Goal: Feedback & Contribution: Leave review/rating

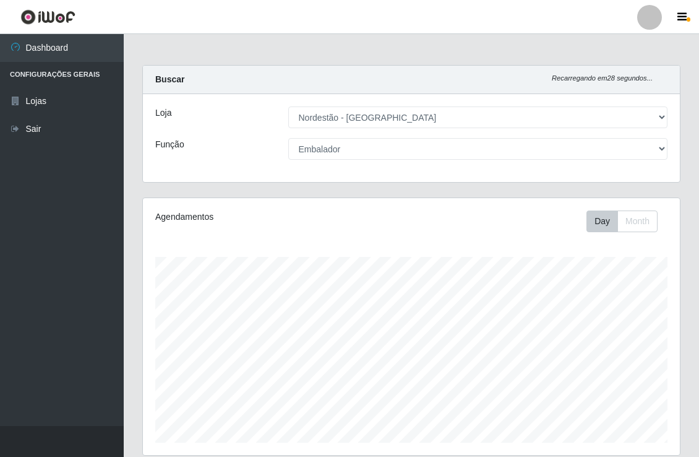
select select "454"
select select "1"
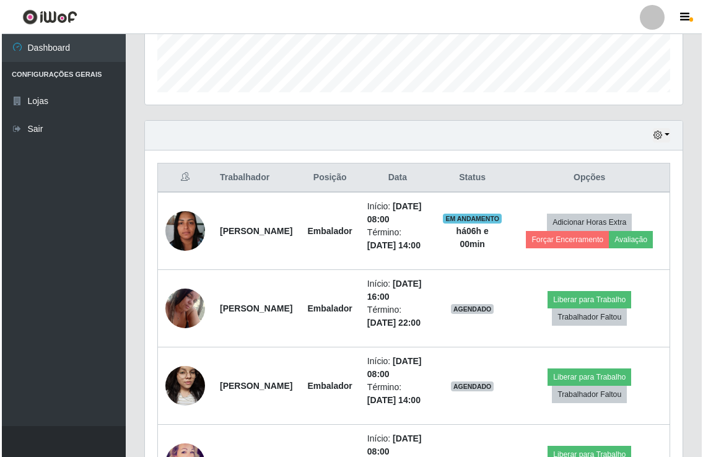
scroll to position [256, 537]
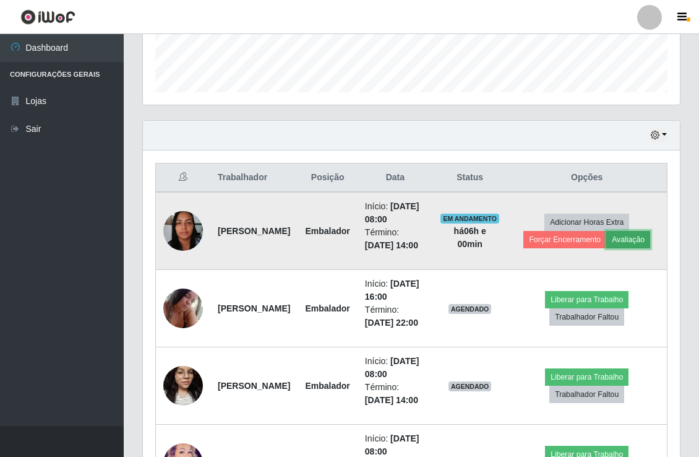
click at [633, 248] on button "Avaliação" at bounding box center [629, 239] width 44 height 17
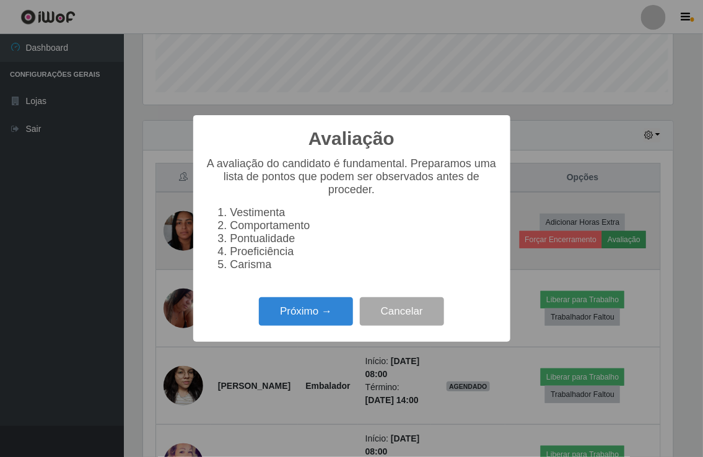
scroll to position [256, 529]
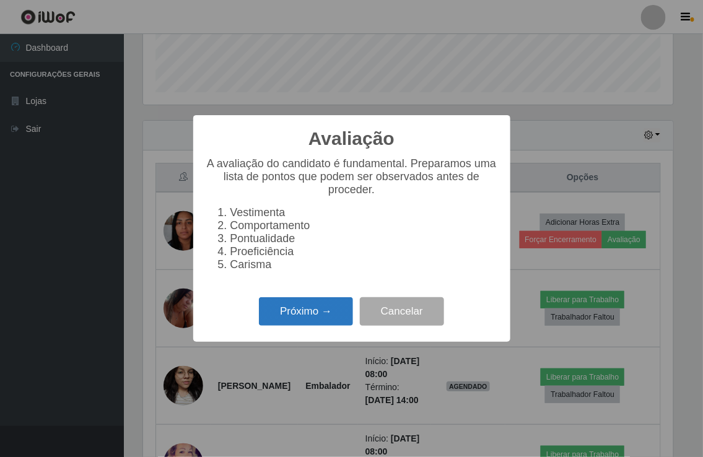
click at [320, 324] on button "Próximo →" at bounding box center [306, 311] width 94 height 29
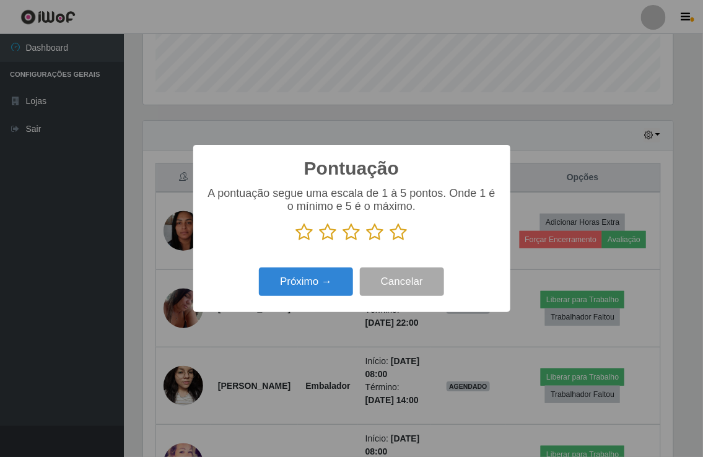
click at [305, 232] on icon at bounding box center [304, 232] width 17 height 19
click at [296, 241] on input "radio" at bounding box center [296, 241] width 0 height 0
drag, startPoint x: 322, startPoint y: 232, endPoint x: 353, endPoint y: 232, distance: 30.3
click at [323, 232] on icon at bounding box center [327, 232] width 17 height 19
click at [319, 241] on input "radio" at bounding box center [319, 241] width 0 height 0
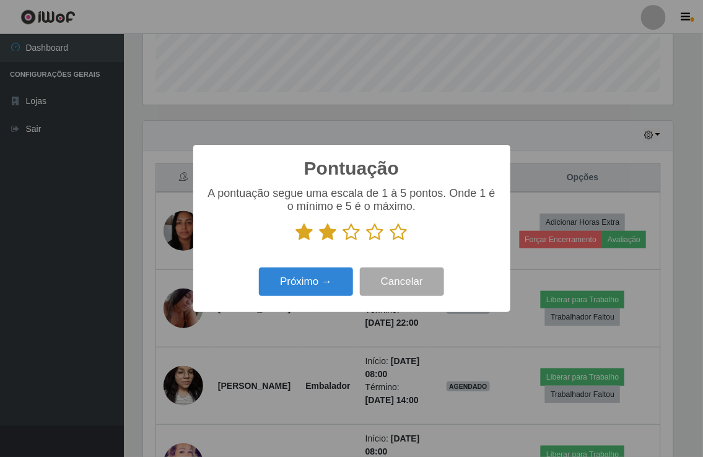
click at [353, 232] on icon at bounding box center [351, 232] width 17 height 19
click at [343, 241] on input "radio" at bounding box center [343, 241] width 0 height 0
click at [374, 232] on icon at bounding box center [374, 232] width 17 height 19
click at [366, 241] on input "radio" at bounding box center [366, 241] width 0 height 0
click at [402, 232] on icon at bounding box center [398, 232] width 17 height 19
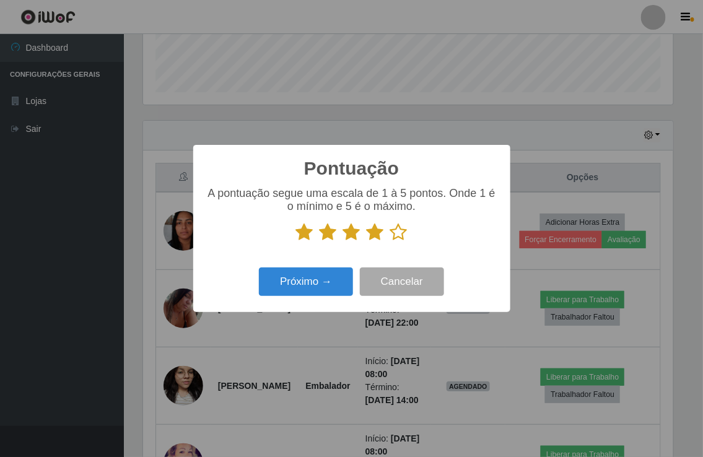
click at [390, 241] on input "radio" at bounding box center [390, 241] width 0 height 0
click at [297, 286] on button "Próximo →" at bounding box center [306, 281] width 94 height 29
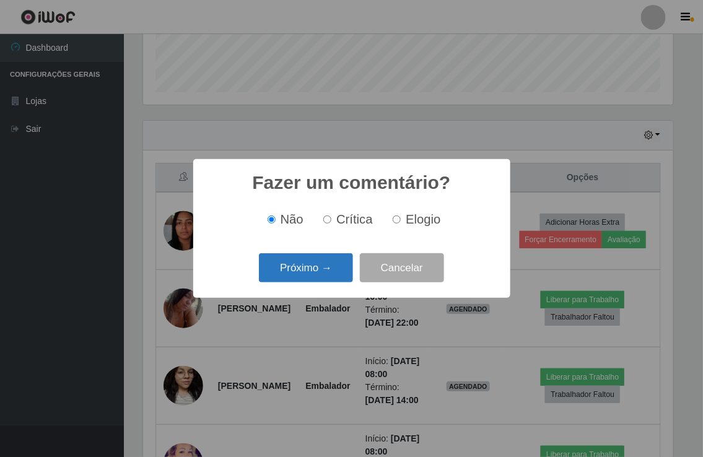
click at [301, 270] on button "Próximo →" at bounding box center [306, 267] width 94 height 29
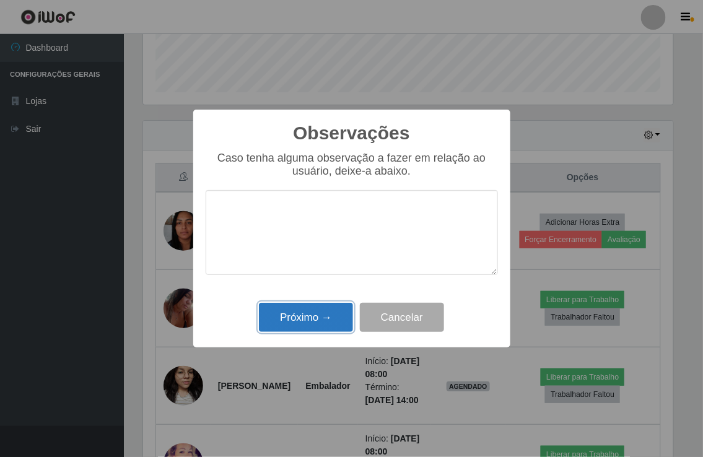
click at [302, 317] on button "Próximo →" at bounding box center [306, 317] width 94 height 29
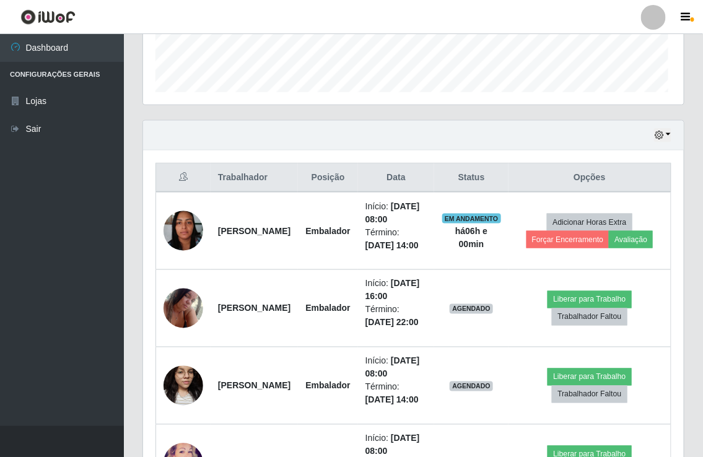
scroll to position [256, 537]
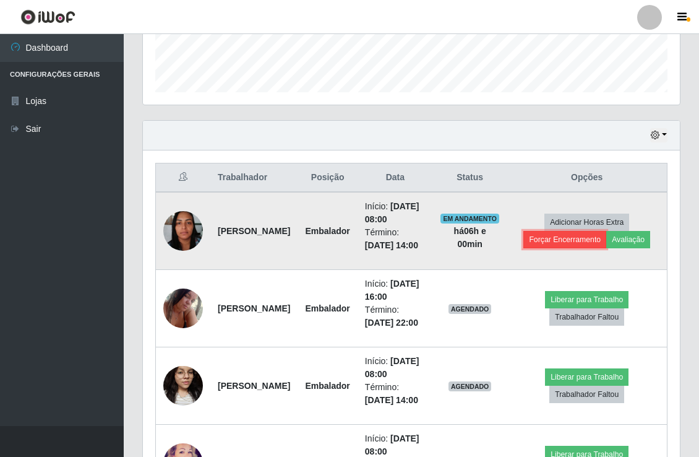
click at [564, 248] on button "Forçar Encerramento" at bounding box center [565, 239] width 83 height 17
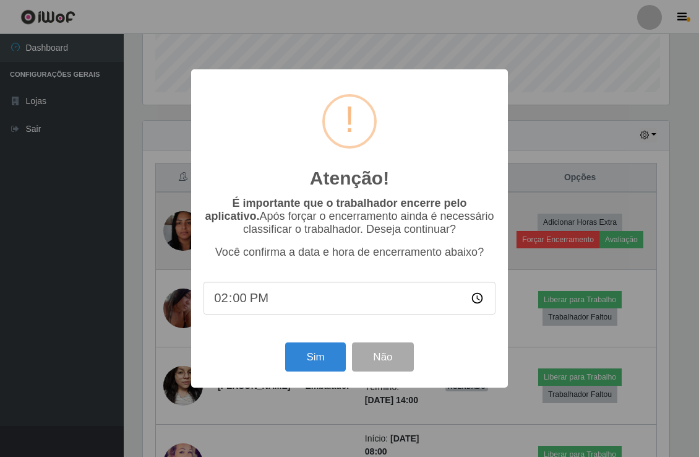
scroll to position [256, 529]
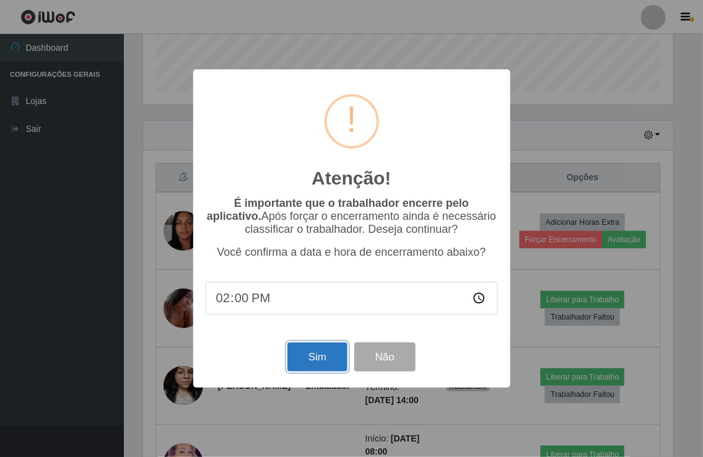
click at [306, 353] on button "Sim" at bounding box center [317, 356] width 60 height 29
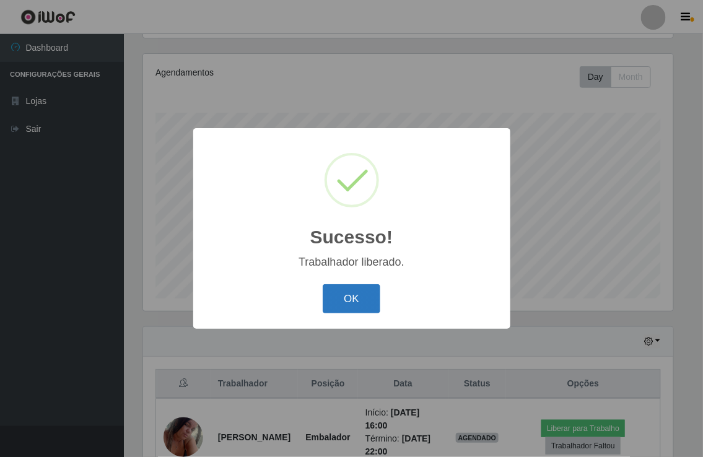
click at [350, 288] on button "OK" at bounding box center [351, 298] width 58 height 29
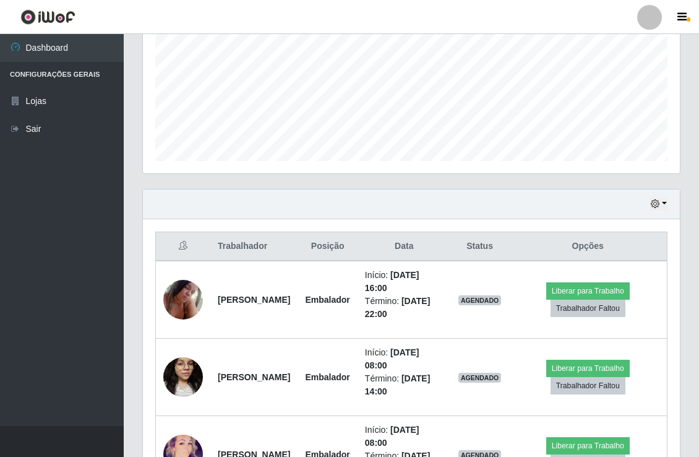
scroll to position [213, 0]
